Goal: Complete application form: Complete application form

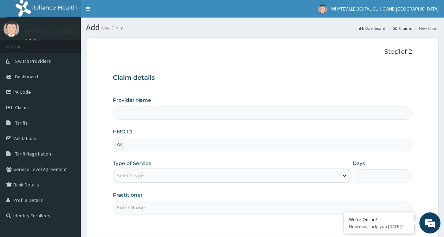
type input "ACT"
type input "WHYTEVILLE DENTAL CLINIC AND [GEOGRAPHIC_DATA]"
type input "ACT/10073/E"
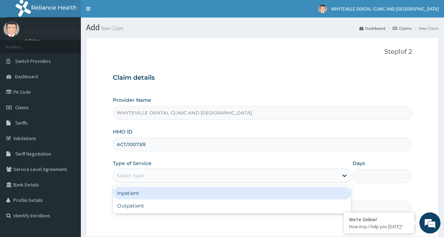
click at [132, 176] on div "Select type" at bounding box center [130, 175] width 27 height 7
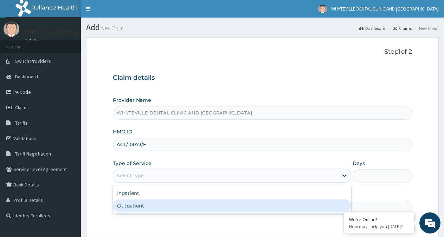
click at [133, 206] on div "Outpatient" at bounding box center [232, 206] width 238 height 13
type input "1"
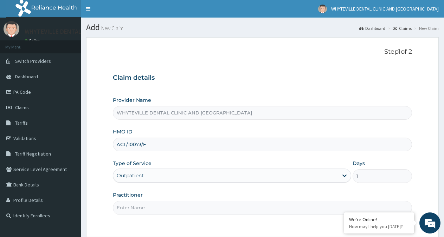
click at [135, 206] on input "Practitioner" at bounding box center [262, 208] width 299 height 14
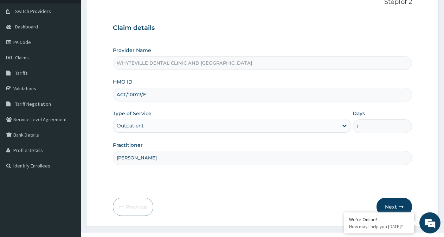
scroll to position [63, 0]
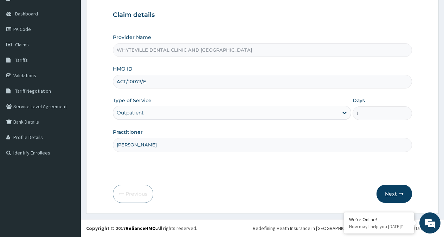
type input "[PERSON_NAME]"
click at [395, 193] on button "Next" at bounding box center [395, 194] width 36 height 18
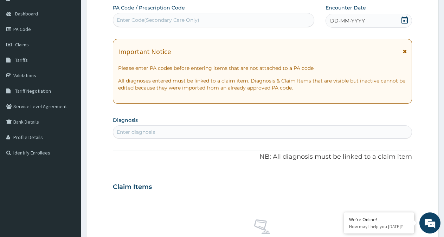
click at [242, 21] on div "Enter Code(Secondary Care Only)" at bounding box center [213, 19] width 201 height 11
type input "PA/356751"
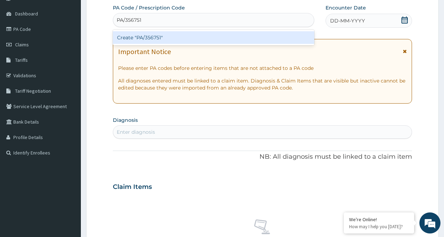
click at [210, 40] on div "Create "PA/356751"" at bounding box center [213, 37] width 201 height 13
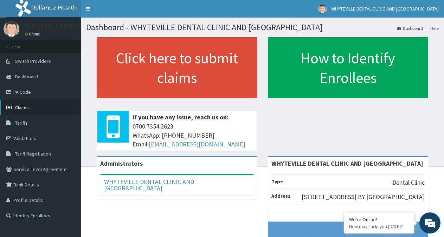
click at [17, 104] on link "Claims" at bounding box center [40, 107] width 81 height 15
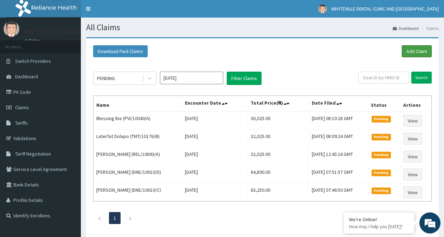
click at [421, 51] on link "Add Claim" at bounding box center [417, 51] width 30 height 12
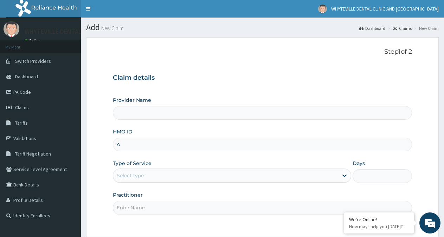
type input "AC"
type input "WHYTEVILLE DENTAL CLINIC AND [GEOGRAPHIC_DATA]"
type input "ACT/10073/A"
click at [158, 174] on div "Select type" at bounding box center [225, 175] width 225 height 11
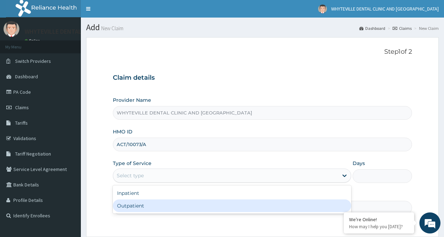
click at [148, 201] on div "Outpatient" at bounding box center [232, 206] width 238 height 13
type input "1"
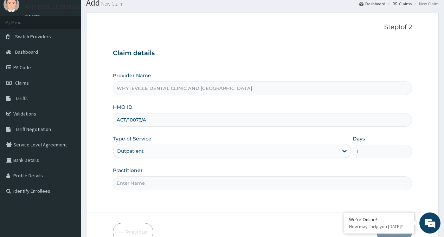
scroll to position [36, 0]
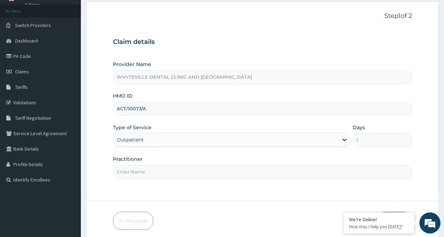
click at [152, 176] on input "Practitioner" at bounding box center [262, 172] width 299 height 14
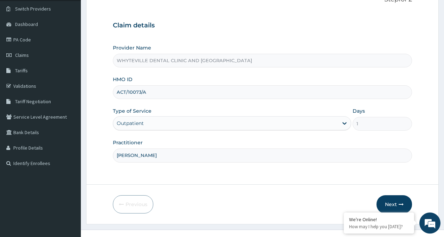
scroll to position [63, 0]
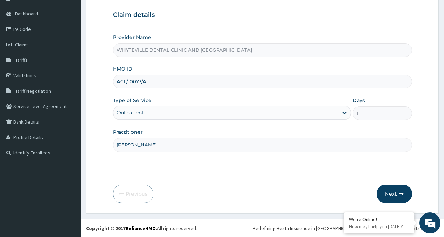
type input "[PERSON_NAME]"
click at [394, 192] on button "Next" at bounding box center [395, 194] width 36 height 18
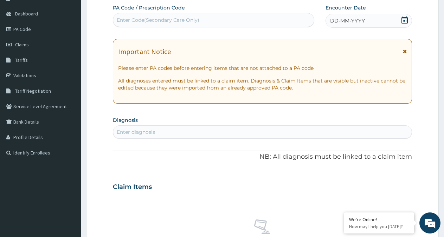
click at [154, 17] on div "Enter Code(Secondary Care Only)" at bounding box center [158, 20] width 83 height 7
type input "PA/356751"
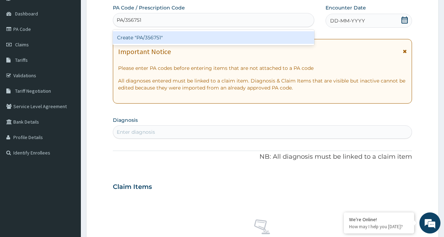
click at [183, 39] on div "Create "PA/356751"" at bounding box center [213, 37] width 201 height 13
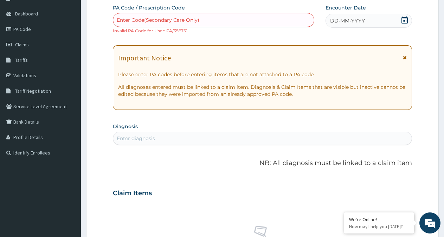
click at [170, 20] on div "Enter Code(Secondary Care Only)" at bounding box center [158, 20] width 83 height 7
type input "P"
click at [24, 28] on link "PA Code" at bounding box center [40, 28] width 81 height 15
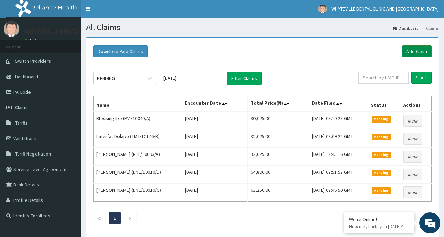
drag, startPoint x: 422, startPoint y: 46, endPoint x: 418, endPoint y: 51, distance: 6.5
click at [422, 46] on link "Add Claim" at bounding box center [417, 51] width 30 height 12
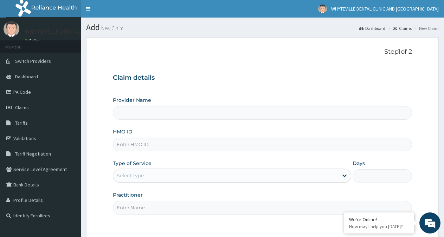
type input "WHYTEVILLE DENTAL CLINIC AND [GEOGRAPHIC_DATA]"
click at [171, 145] on input "HMO ID" at bounding box center [262, 145] width 299 height 14
type input "ACT/10073/E"
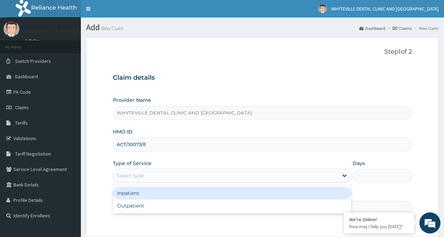
click at [146, 174] on div "Select type" at bounding box center [225, 175] width 225 height 11
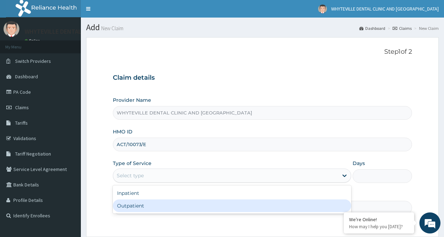
click at [135, 206] on div "Outpatient" at bounding box center [232, 206] width 238 height 13
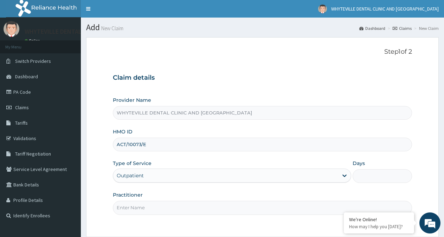
type input "1"
click at [142, 209] on input "Practitioner" at bounding box center [262, 208] width 299 height 14
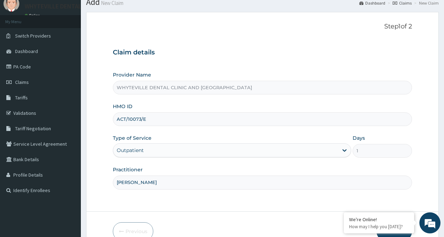
scroll to position [63, 0]
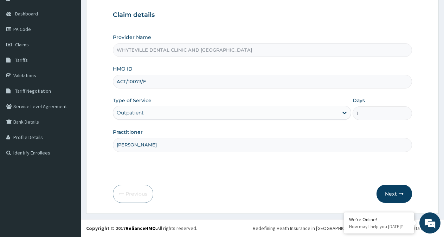
type input "[PERSON_NAME]"
click at [391, 197] on button "Next" at bounding box center [395, 194] width 36 height 18
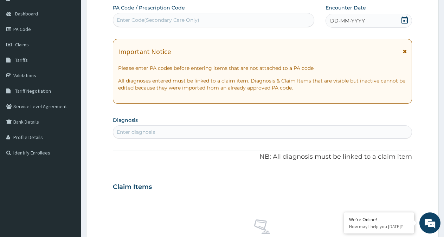
click at [196, 15] on div "Enter Code(Secondary Care Only)" at bounding box center [213, 19] width 201 height 11
type input "PA"
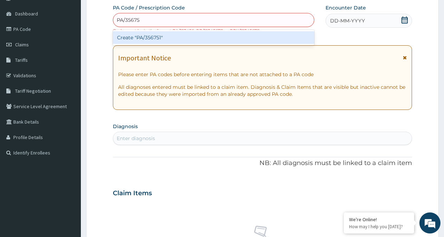
type input "PA/356751"
click at [222, 36] on div "Create "PA/356751"" at bounding box center [213, 37] width 201 height 13
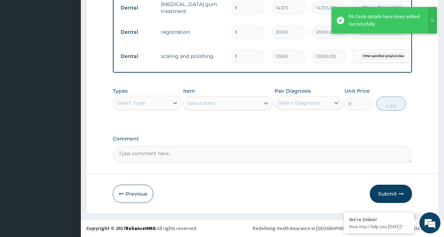
scroll to position [315, 0]
click at [389, 192] on button "Submit" at bounding box center [391, 194] width 42 height 18
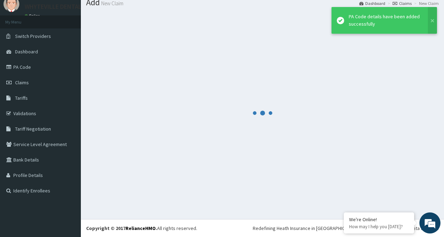
scroll to position [25, 0]
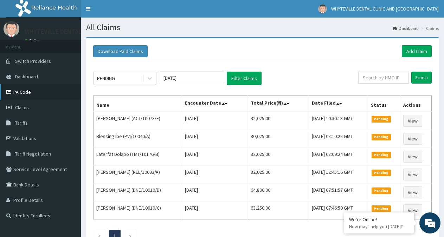
click at [22, 92] on link "PA Code" at bounding box center [40, 91] width 81 height 15
